Goal: Transaction & Acquisition: Purchase product/service

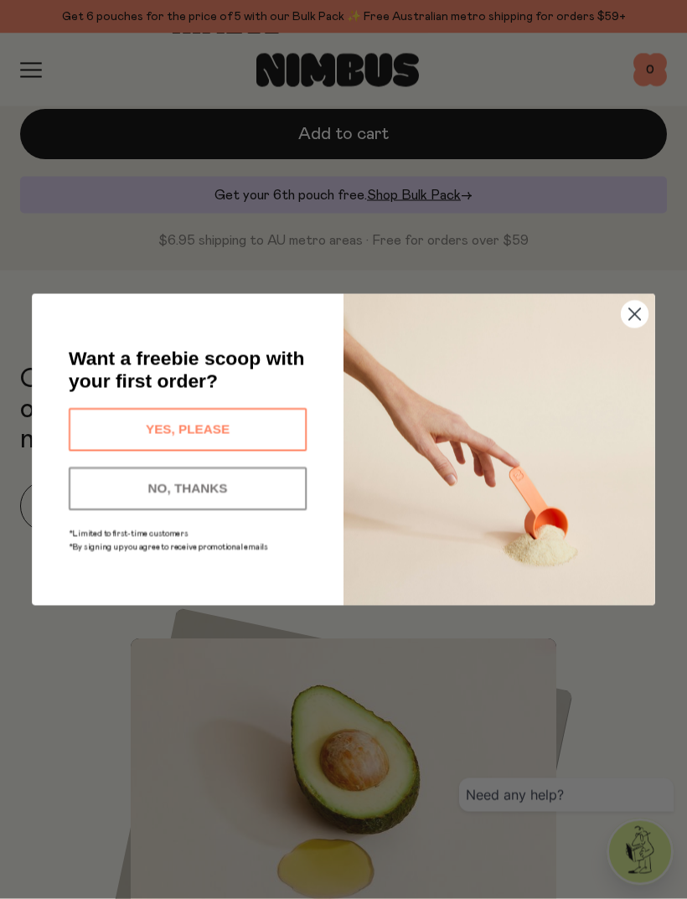
scroll to position [1178, 0]
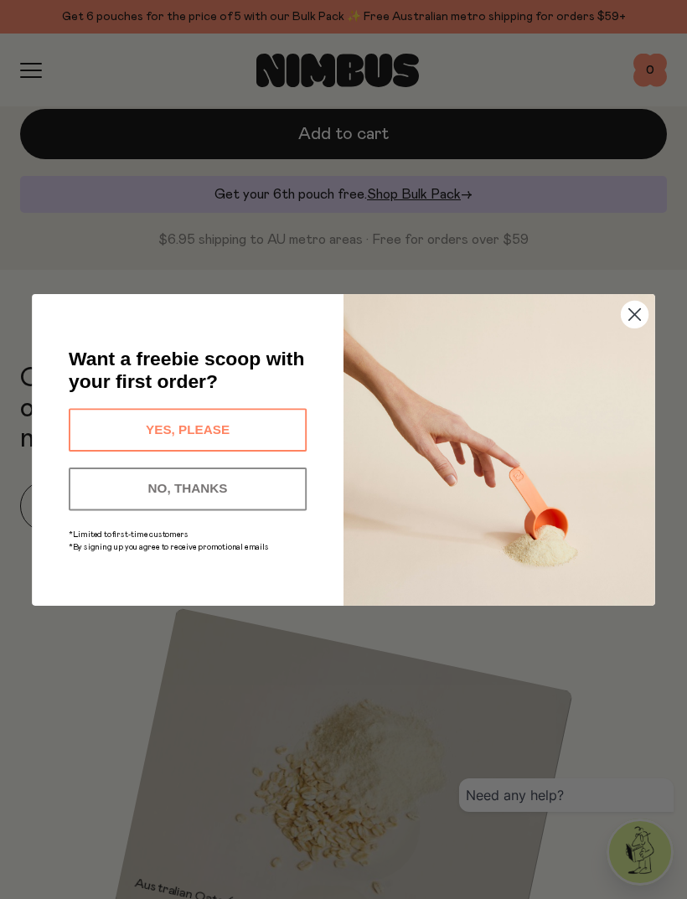
click at [633, 328] on circle "Close dialog" at bounding box center [635, 314] width 27 height 27
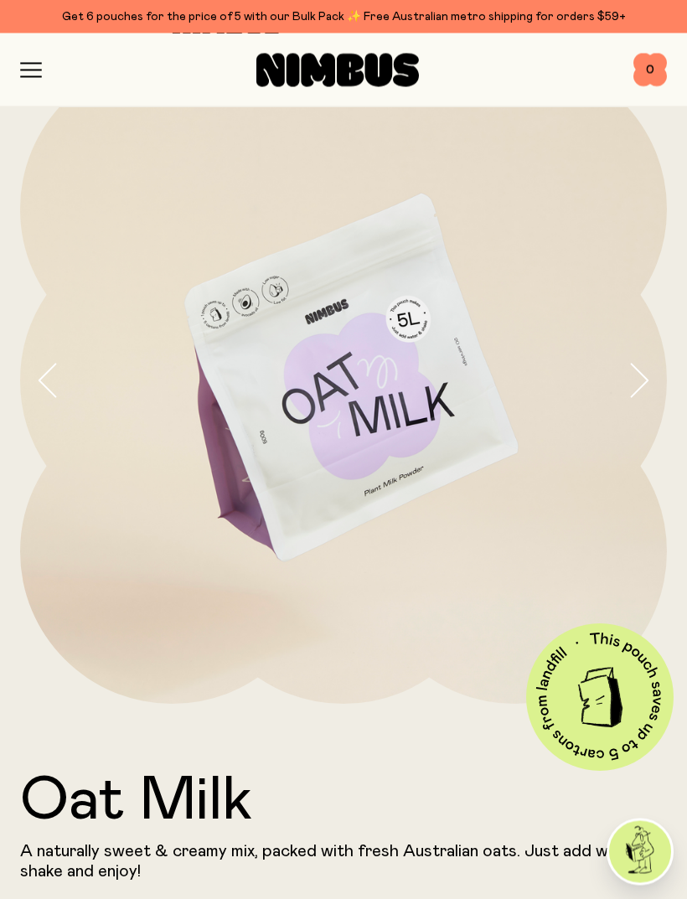
scroll to position [0, 0]
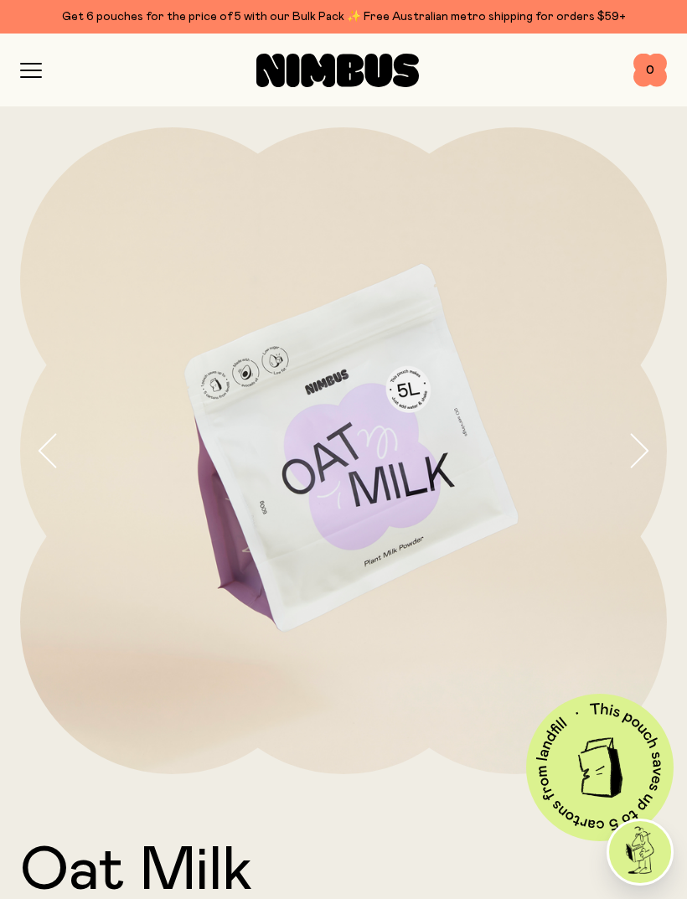
click at [15, 68] on div "Shop Mission FAQs Log In 0 0" at bounding box center [343, 71] width 687 height 74
click at [34, 63] on icon "button" at bounding box center [31, 70] width 22 height 15
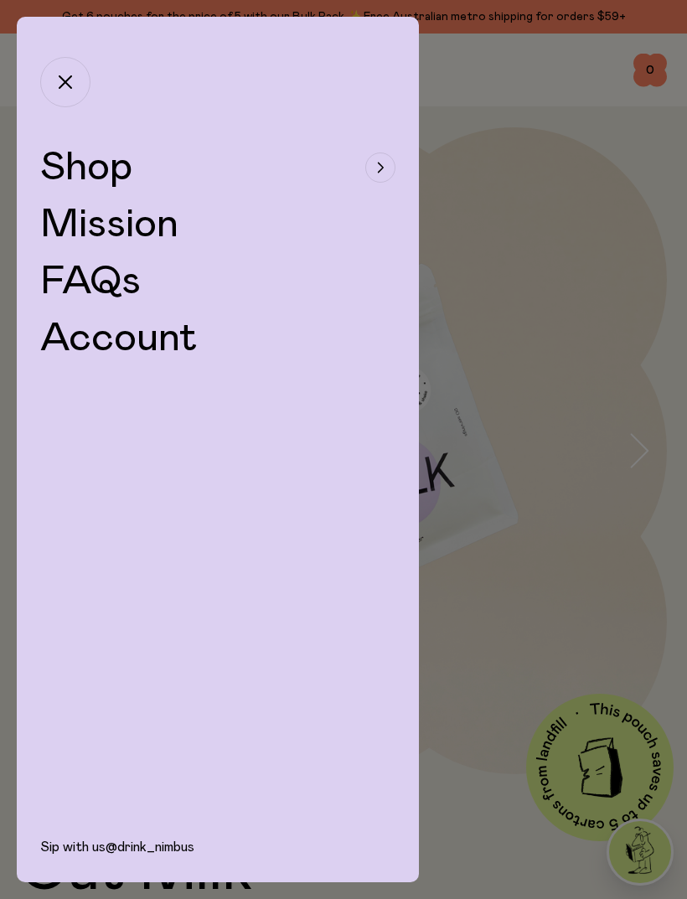
click at [123, 161] on span "Shop" at bounding box center [86, 167] width 92 height 40
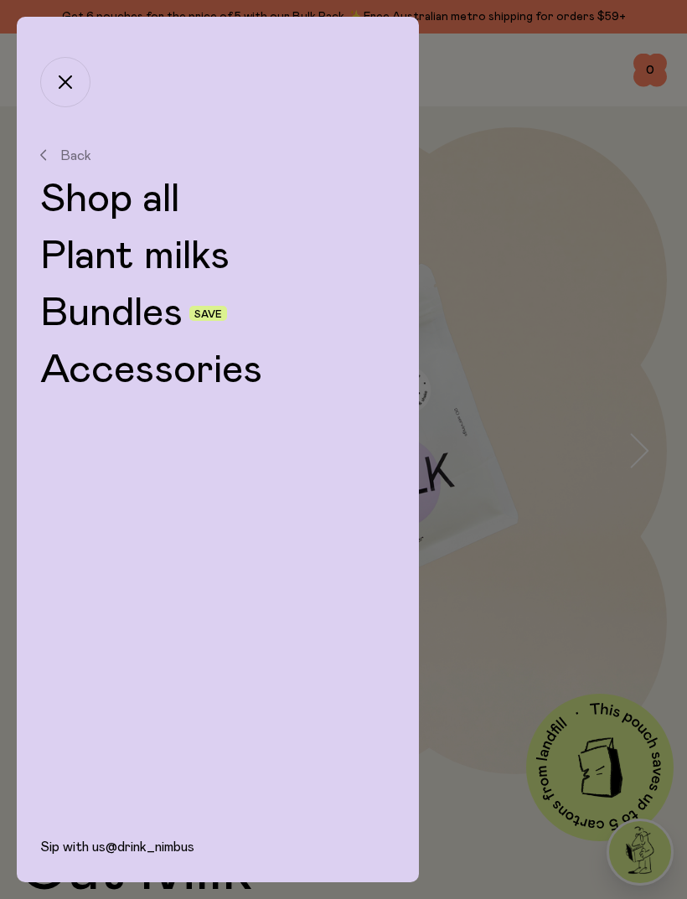
click at [153, 200] on link "Shop all" at bounding box center [217, 199] width 355 height 40
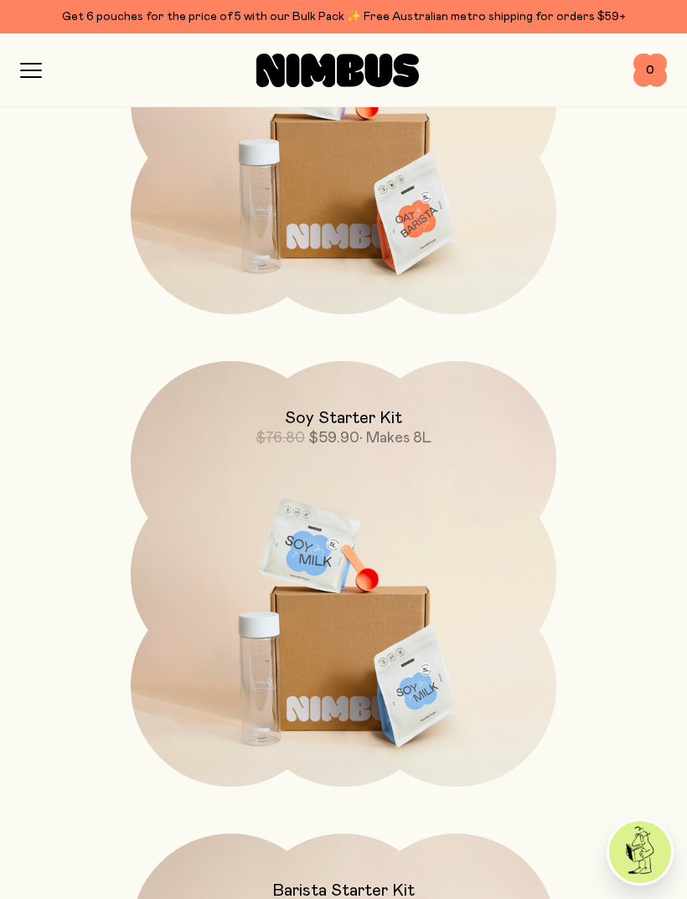
scroll to position [2537, 0]
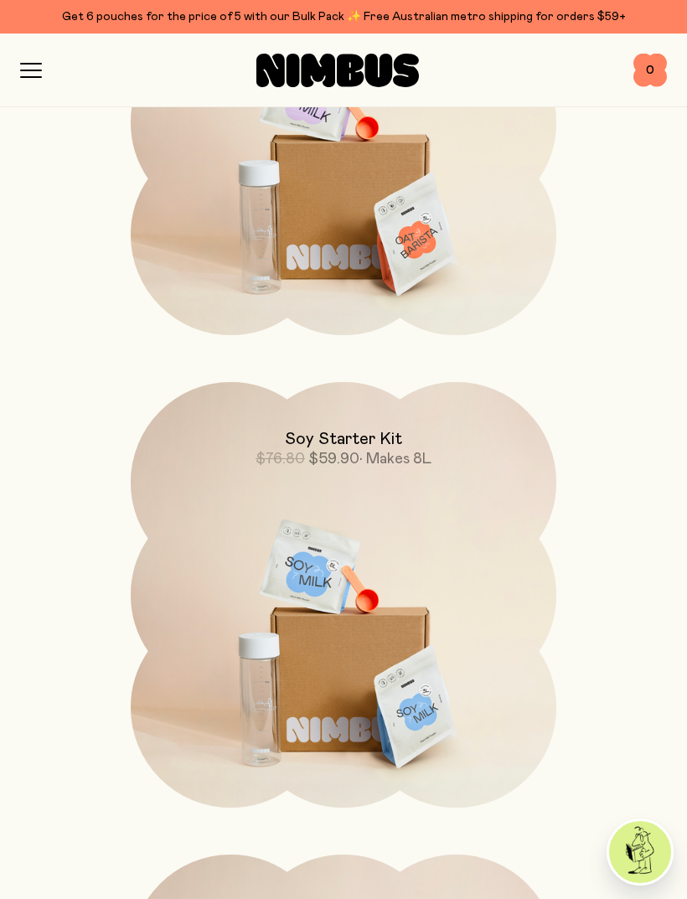
click at [428, 664] on img at bounding box center [344, 632] width 426 height 500
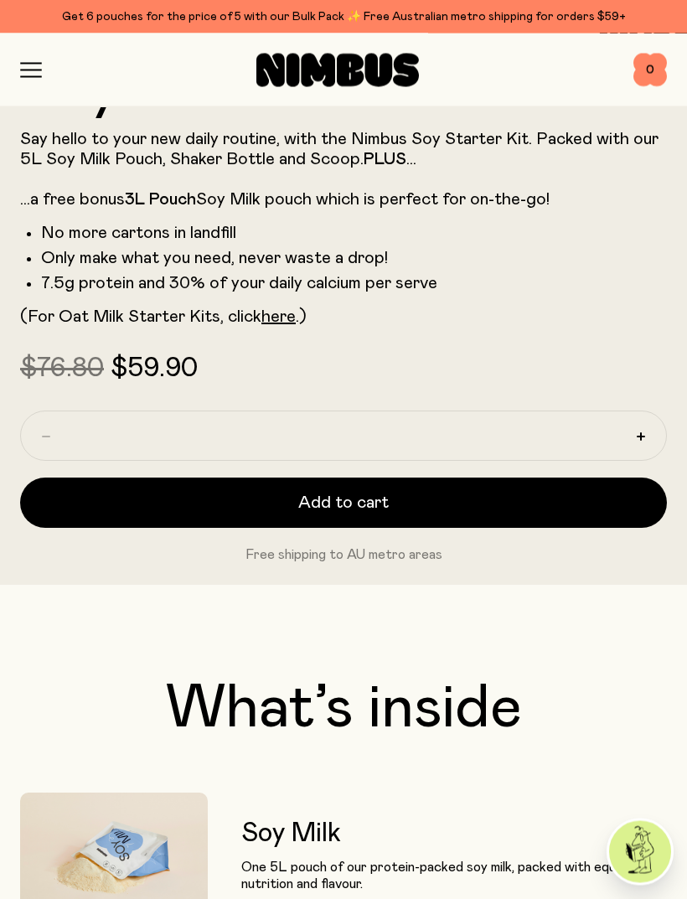
scroll to position [783, 0]
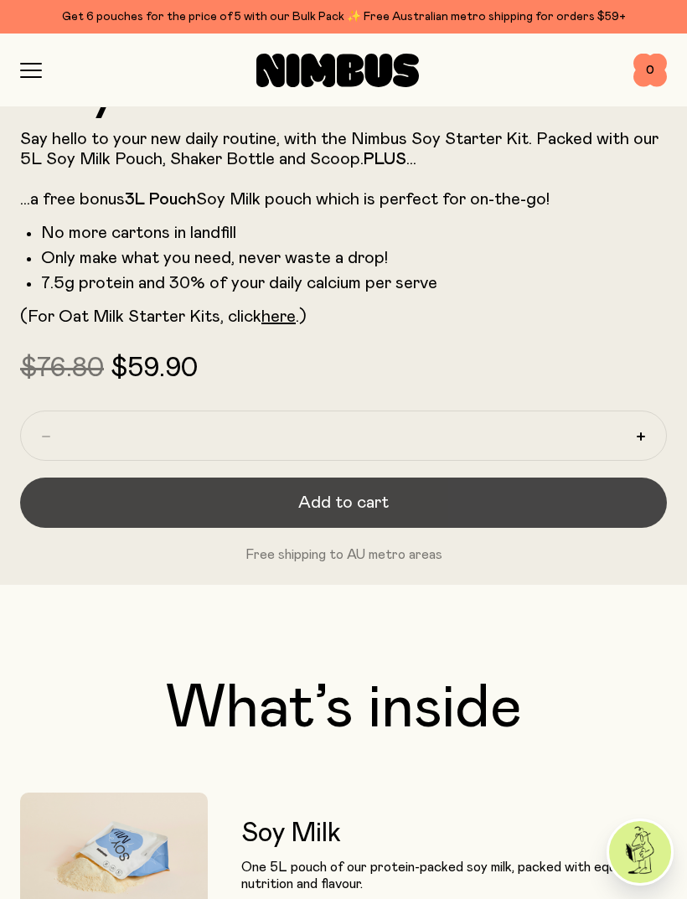
click at [365, 500] on span "Add to cart" at bounding box center [343, 502] width 91 height 23
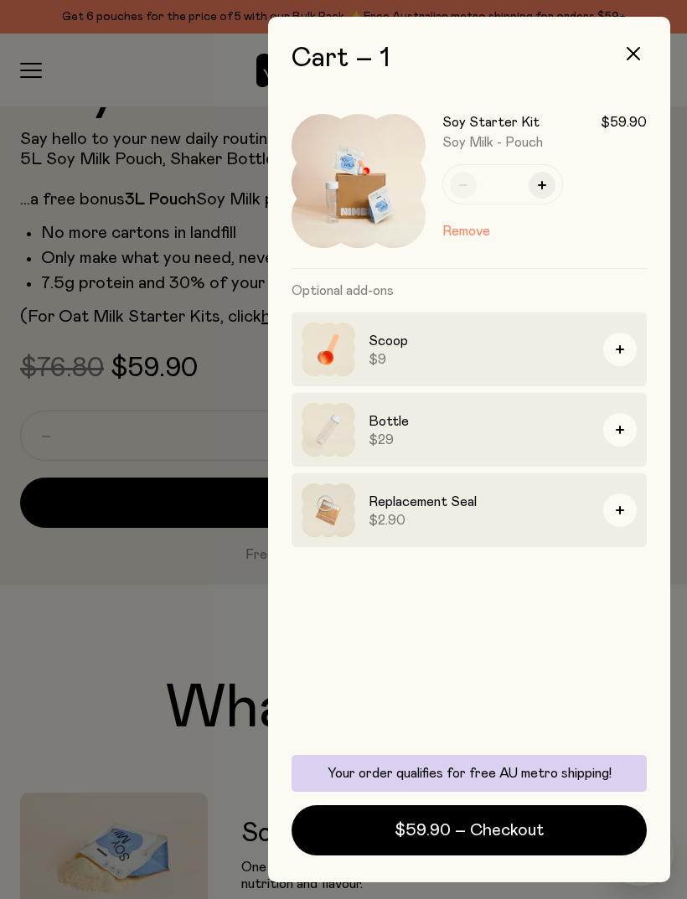
click at [192, 526] on div at bounding box center [343, 449] width 687 height 899
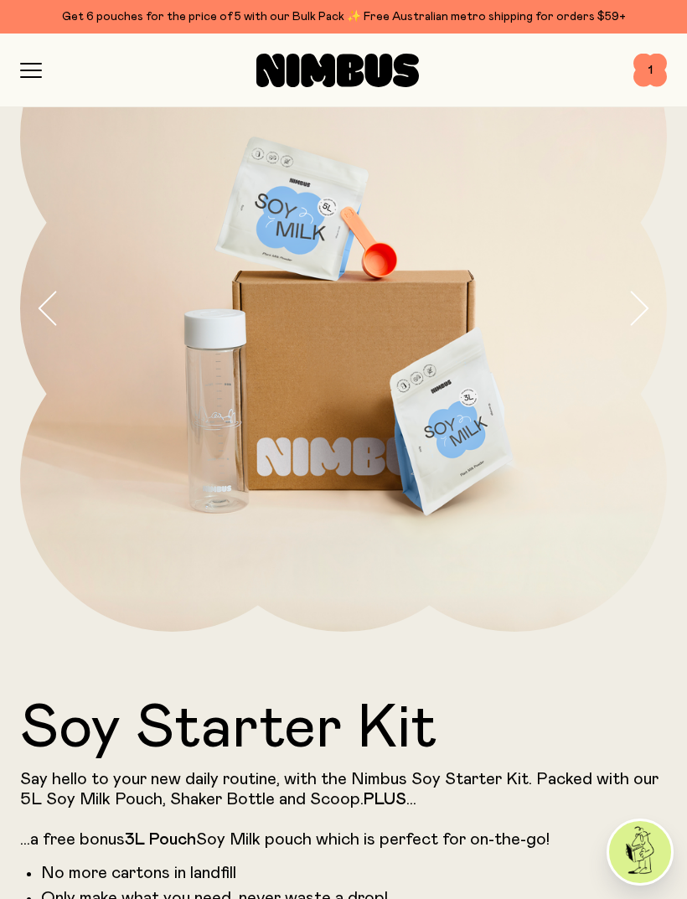
scroll to position [0, 0]
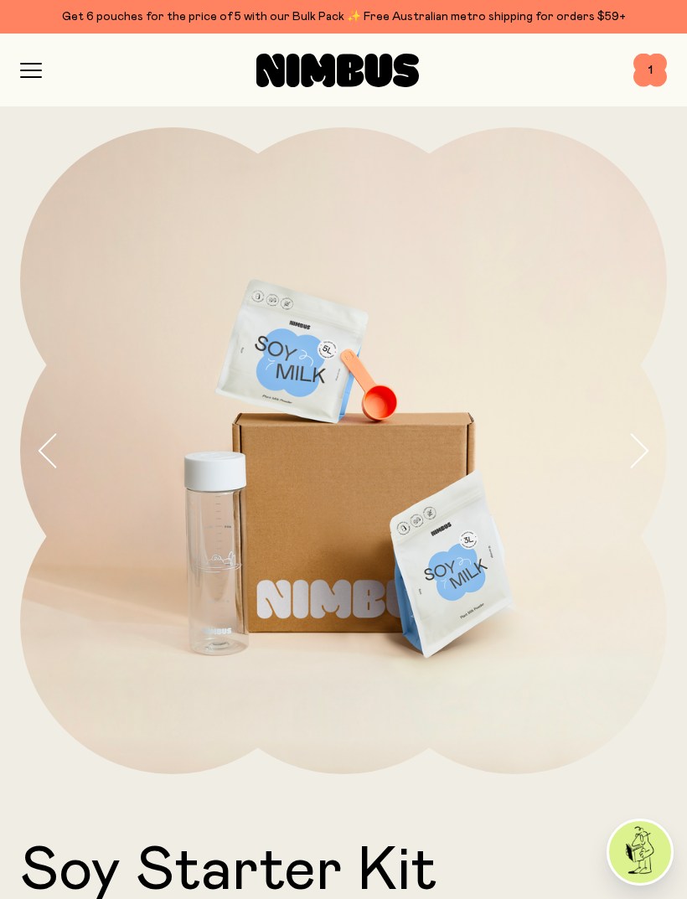
click at [38, 73] on icon "button" at bounding box center [31, 70] width 22 height 15
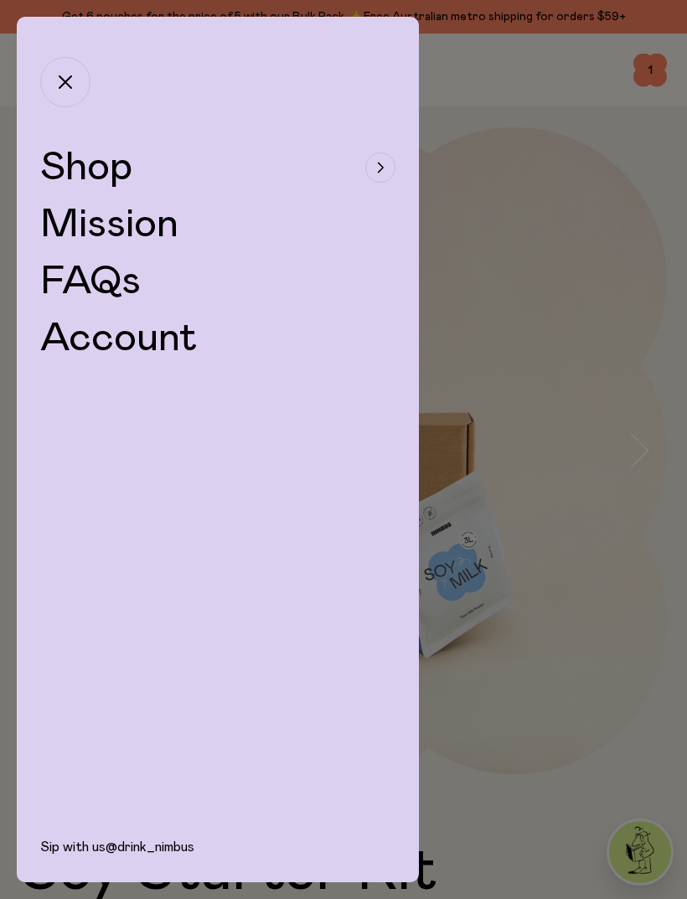
click at [138, 171] on button "Shop" at bounding box center [217, 167] width 355 height 40
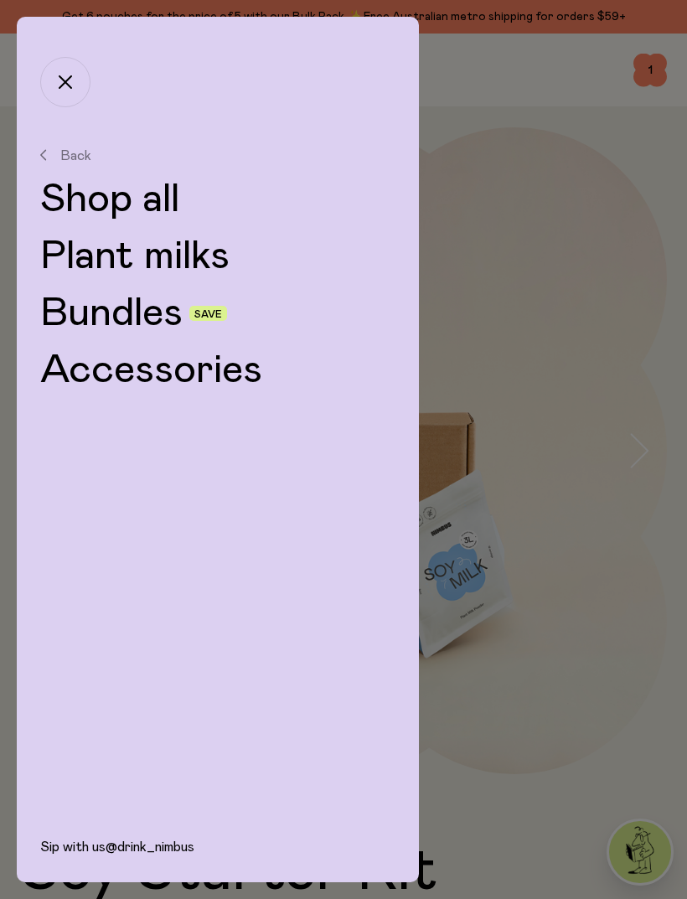
click at [213, 253] on link "Plant milks" at bounding box center [217, 256] width 355 height 40
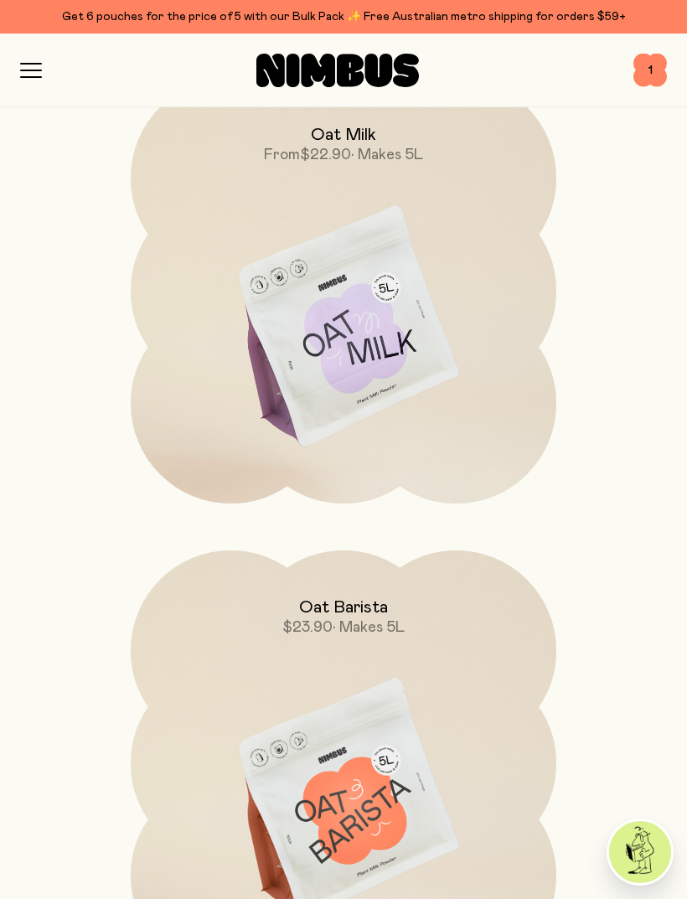
scroll to position [229, 0]
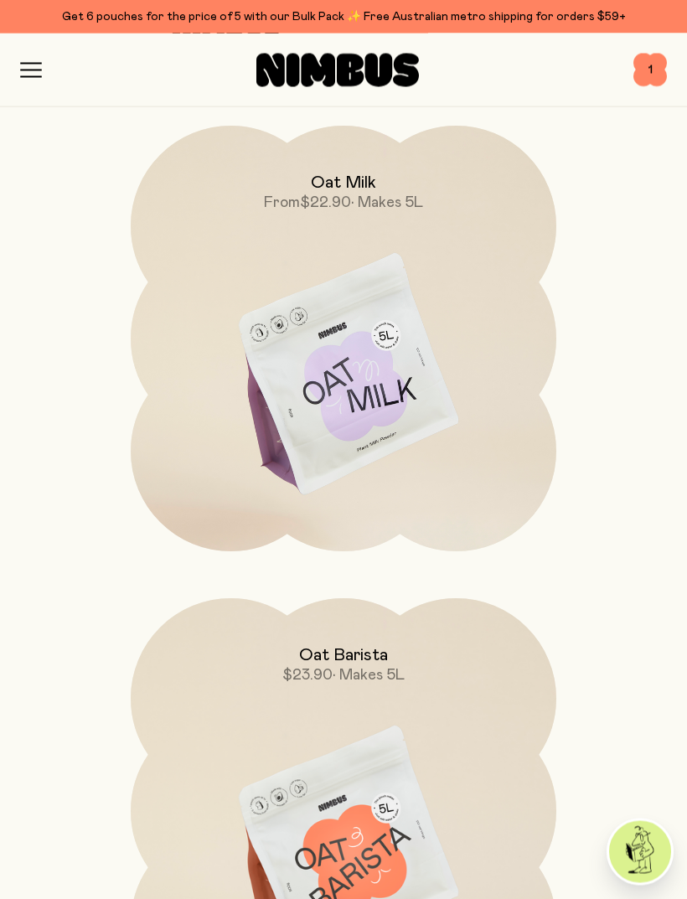
click at [368, 381] on img at bounding box center [344, 377] width 426 height 500
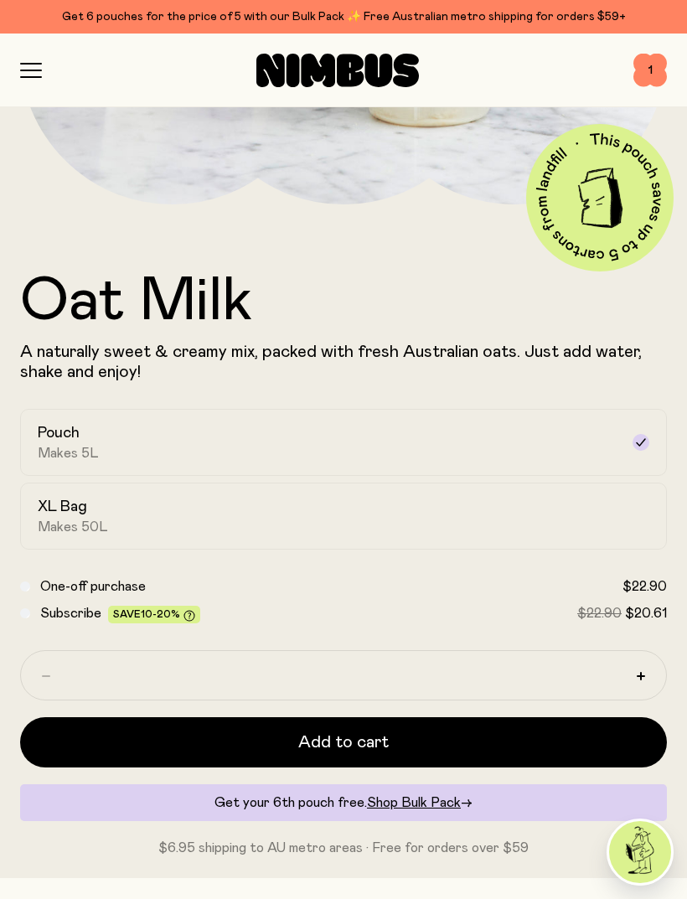
scroll to position [575, 0]
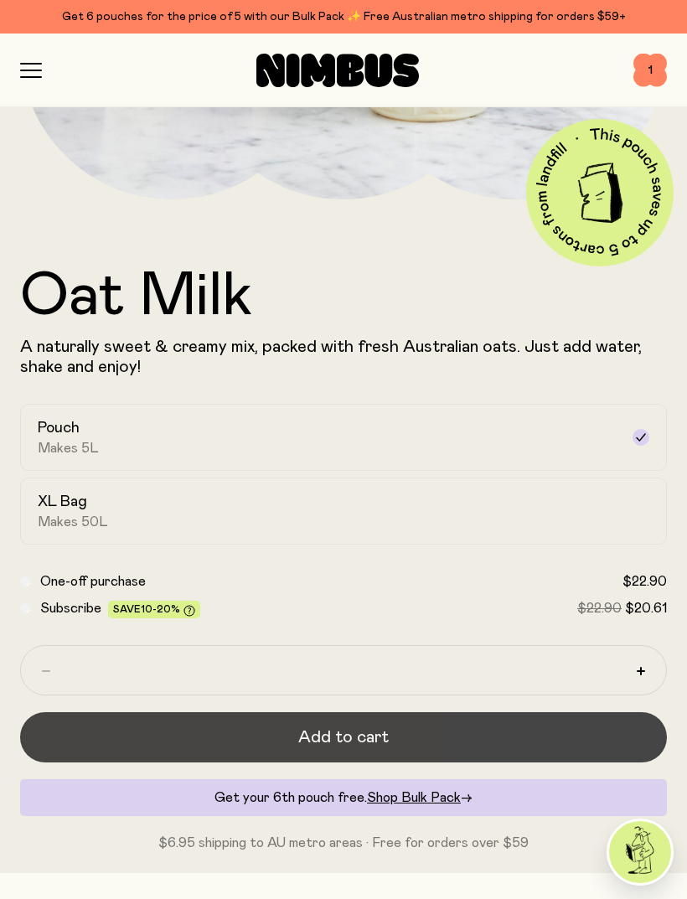
click at [356, 747] on span "Add to cart" at bounding box center [343, 737] width 91 height 23
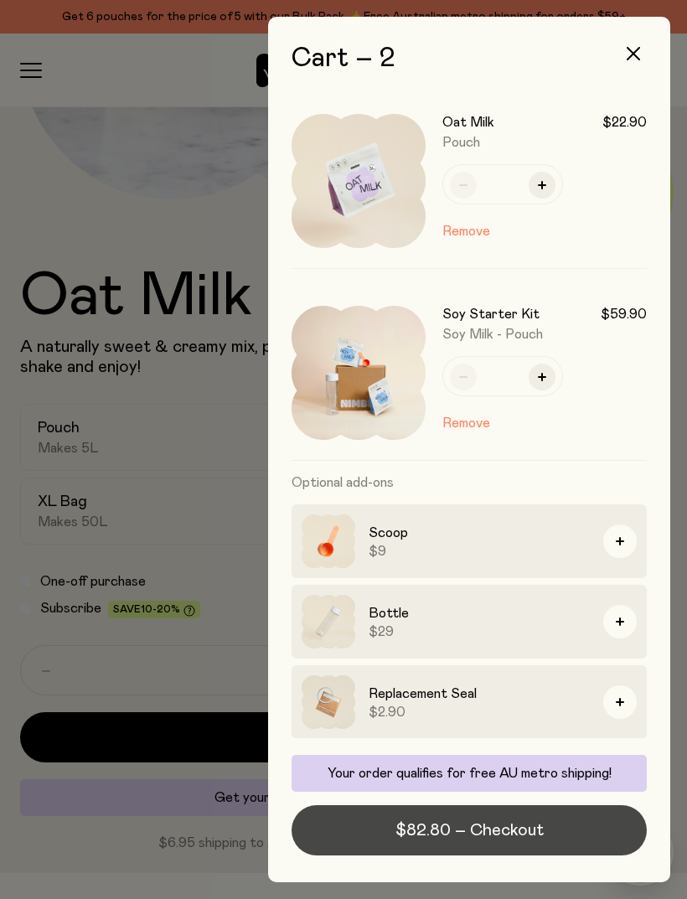
click at [468, 842] on span "$82.80 – Checkout" at bounding box center [470, 830] width 148 height 23
